Goal: Task Accomplishment & Management: Complete application form

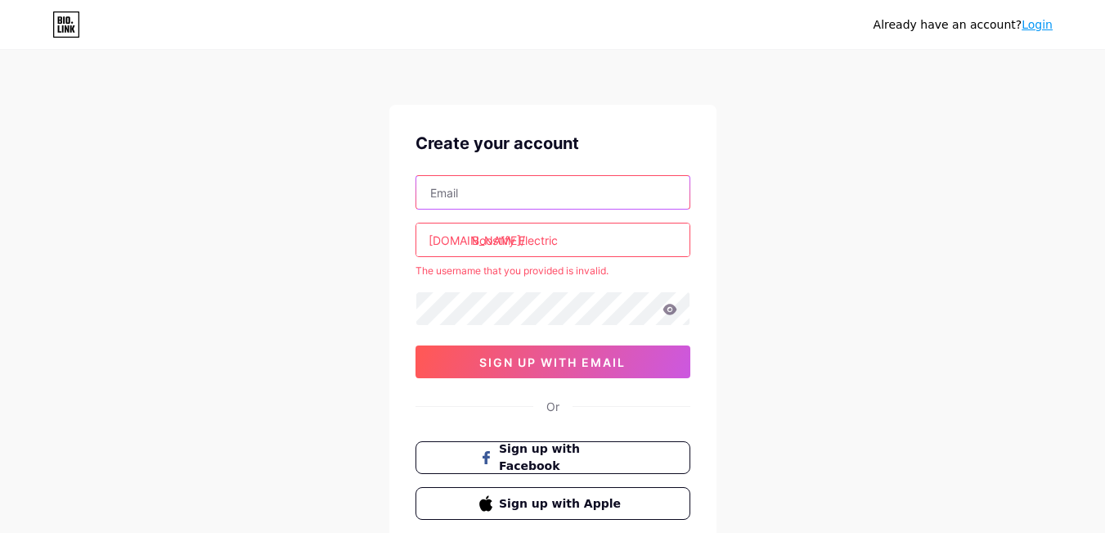
paste input "[EMAIL_ADDRESS][DOMAIN_NAME]"
type input "[EMAIL_ADDRESS][DOMAIN_NAME]"
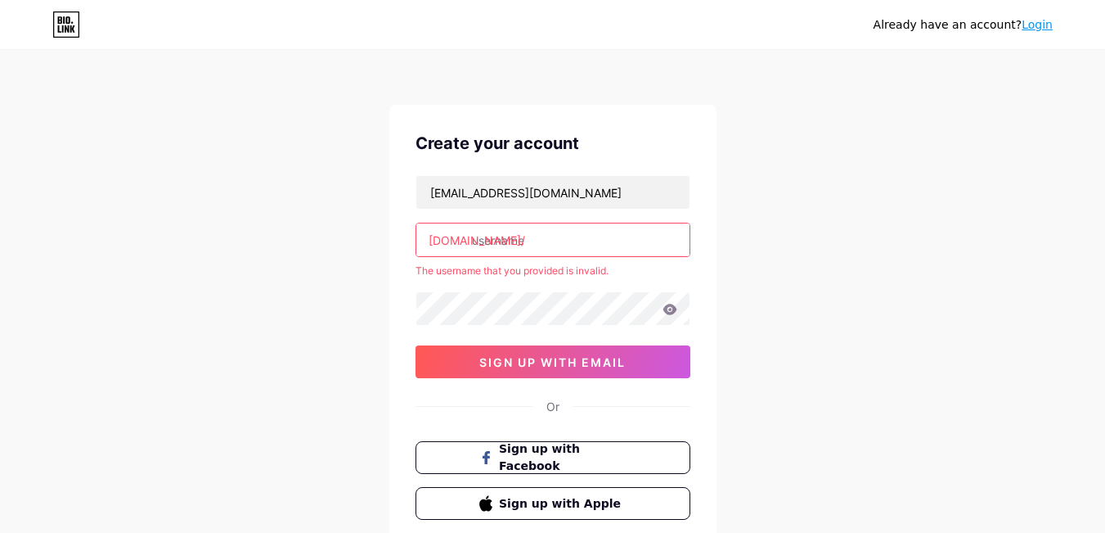
drag, startPoint x: 574, startPoint y: 243, endPoint x: 424, endPoint y: 244, distance: 150.5
click at [424, 244] on input "text" at bounding box center [552, 239] width 273 height 33
paste input "boostifyelectric"
type input "boostifyelectric"
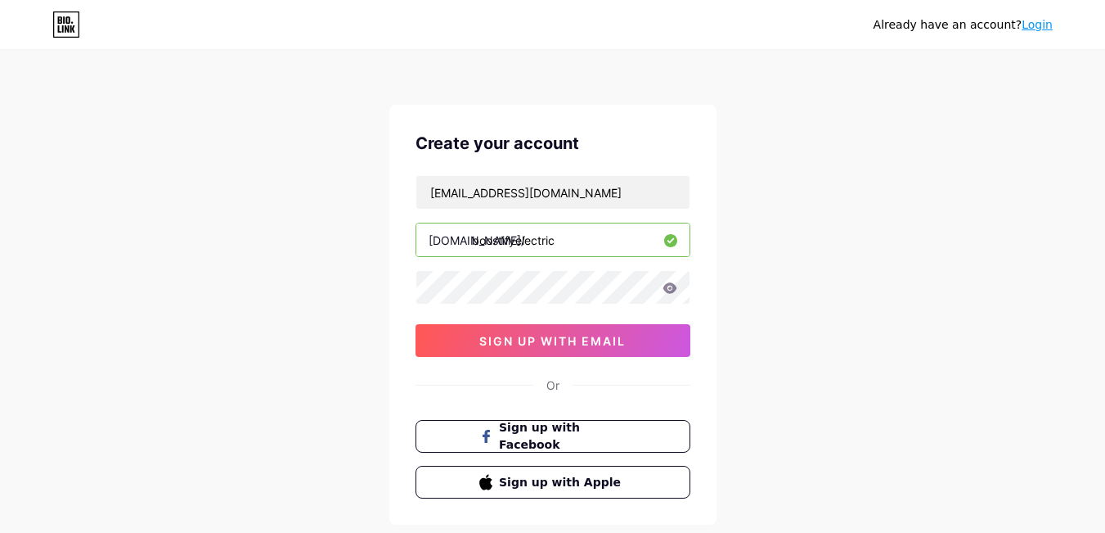
click at [564, 357] on div "Create your account [EMAIL_ADDRESS][DOMAIN_NAME] [DOMAIN_NAME]/ boostifyelectri…" at bounding box center [552, 315] width 327 height 420
click at [556, 343] on span "sign up with email" at bounding box center [552, 341] width 146 height 14
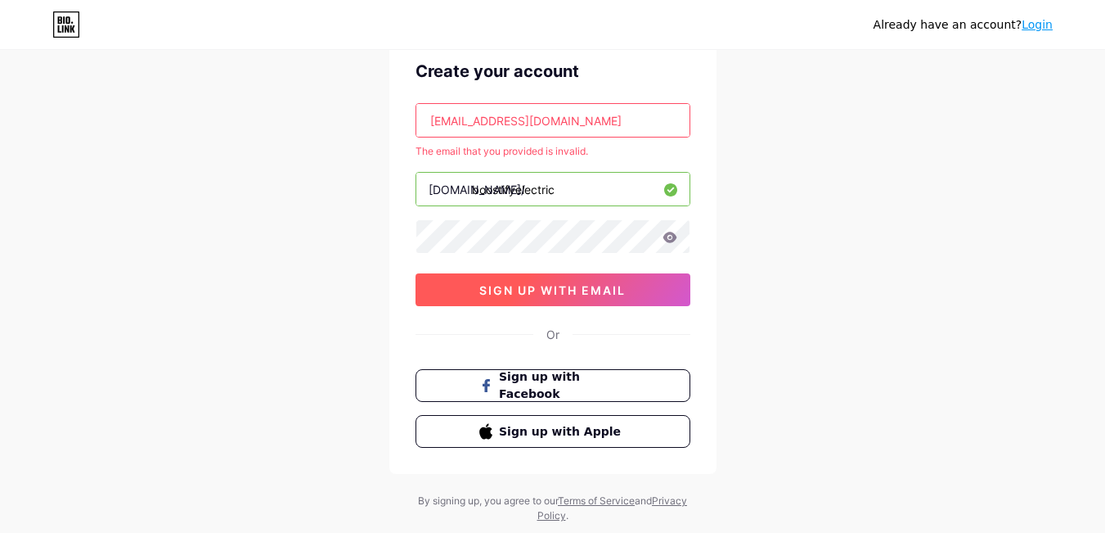
scroll to position [82, 0]
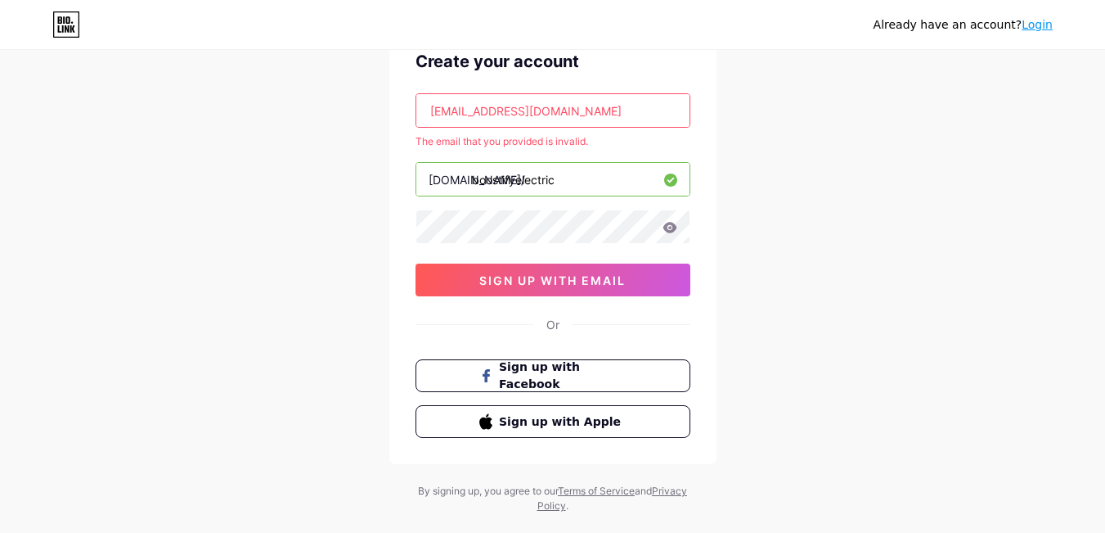
click at [605, 114] on input "[EMAIL_ADDRESS][DOMAIN_NAME]" at bounding box center [552, 110] width 273 height 33
click at [202, 173] on div "Already have an account? Login Create your account [EMAIL_ADDRESS][DOMAIN_NAME]…" at bounding box center [552, 241] width 1105 height 647
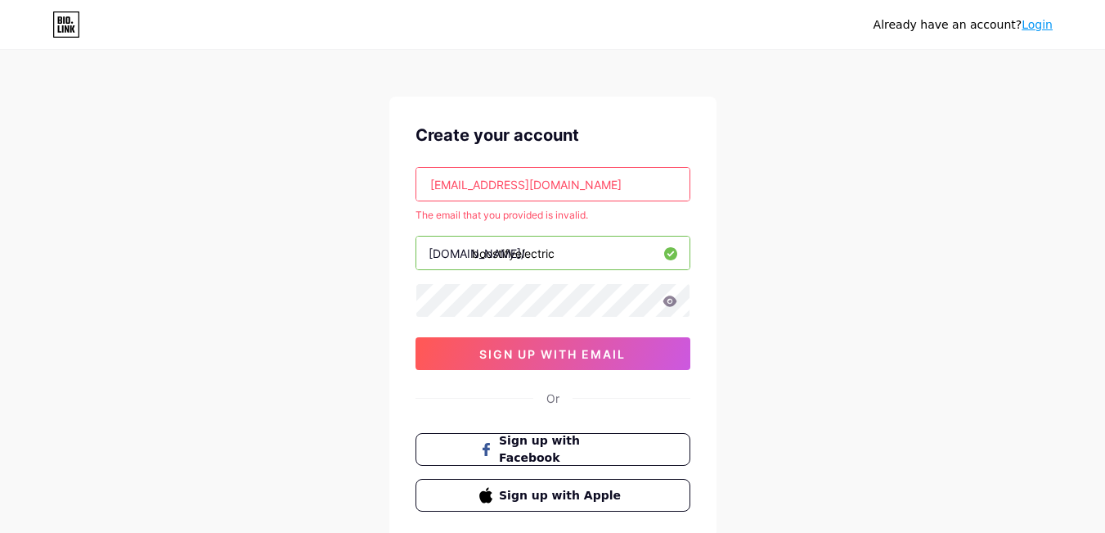
scroll to position [0, 0]
